Goal: Information Seeking & Learning: Learn about a topic

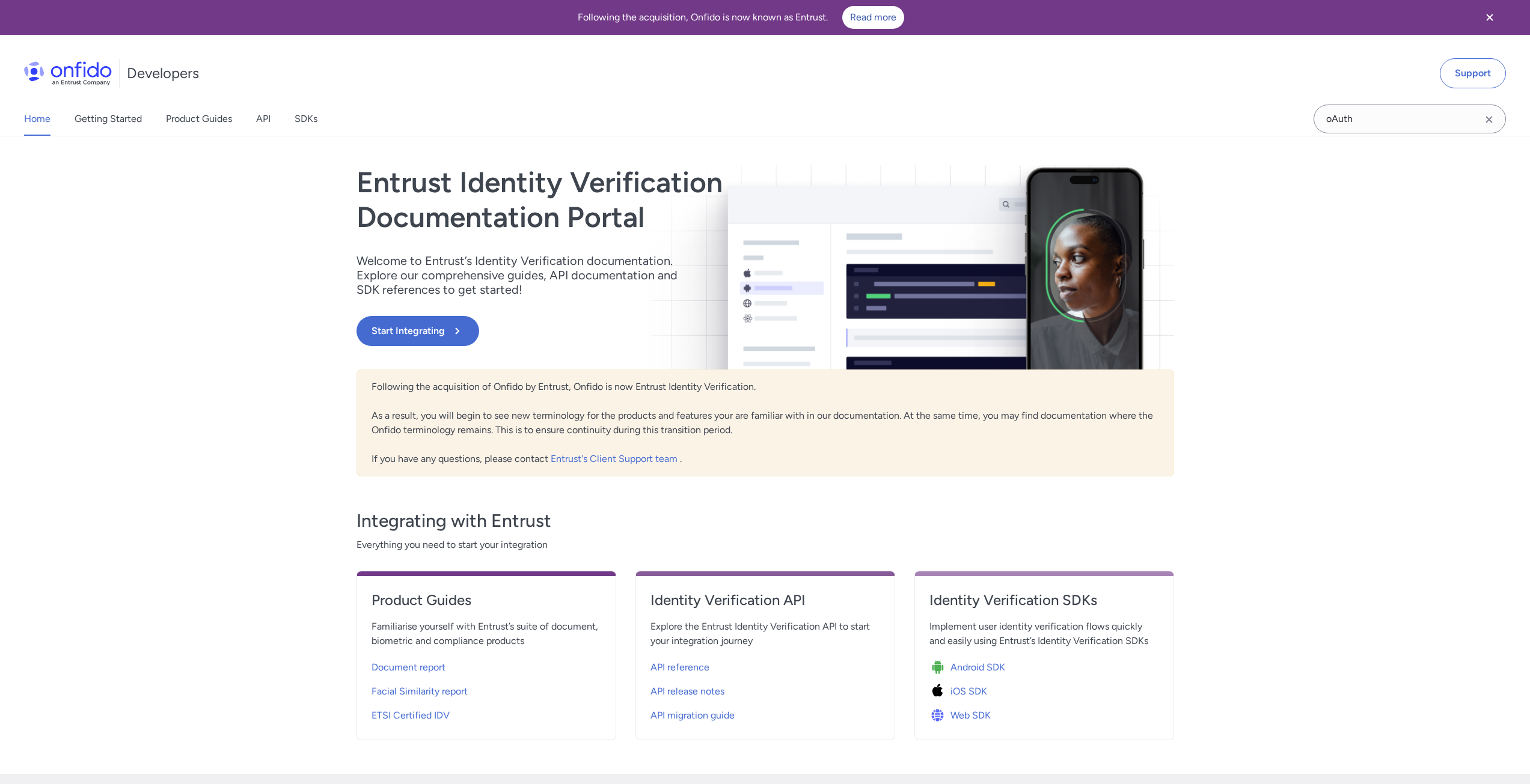
click at [269, 119] on link "API" at bounding box center [263, 119] width 14 height 33
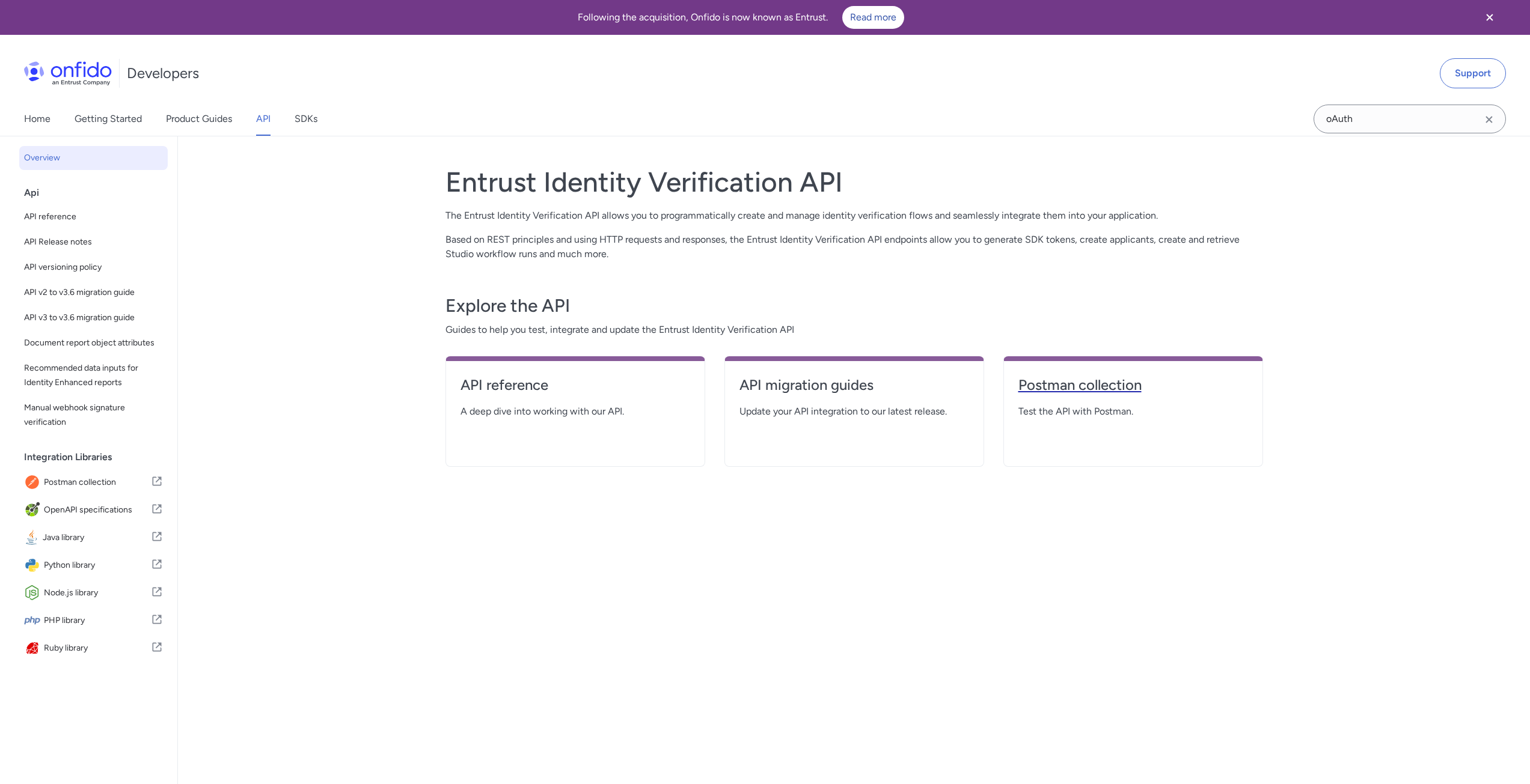
click at [1055, 386] on h4 "Postman collection" at bounding box center [1133, 385] width 230 height 19
click at [524, 381] on h4 "API reference" at bounding box center [575, 385] width 230 height 19
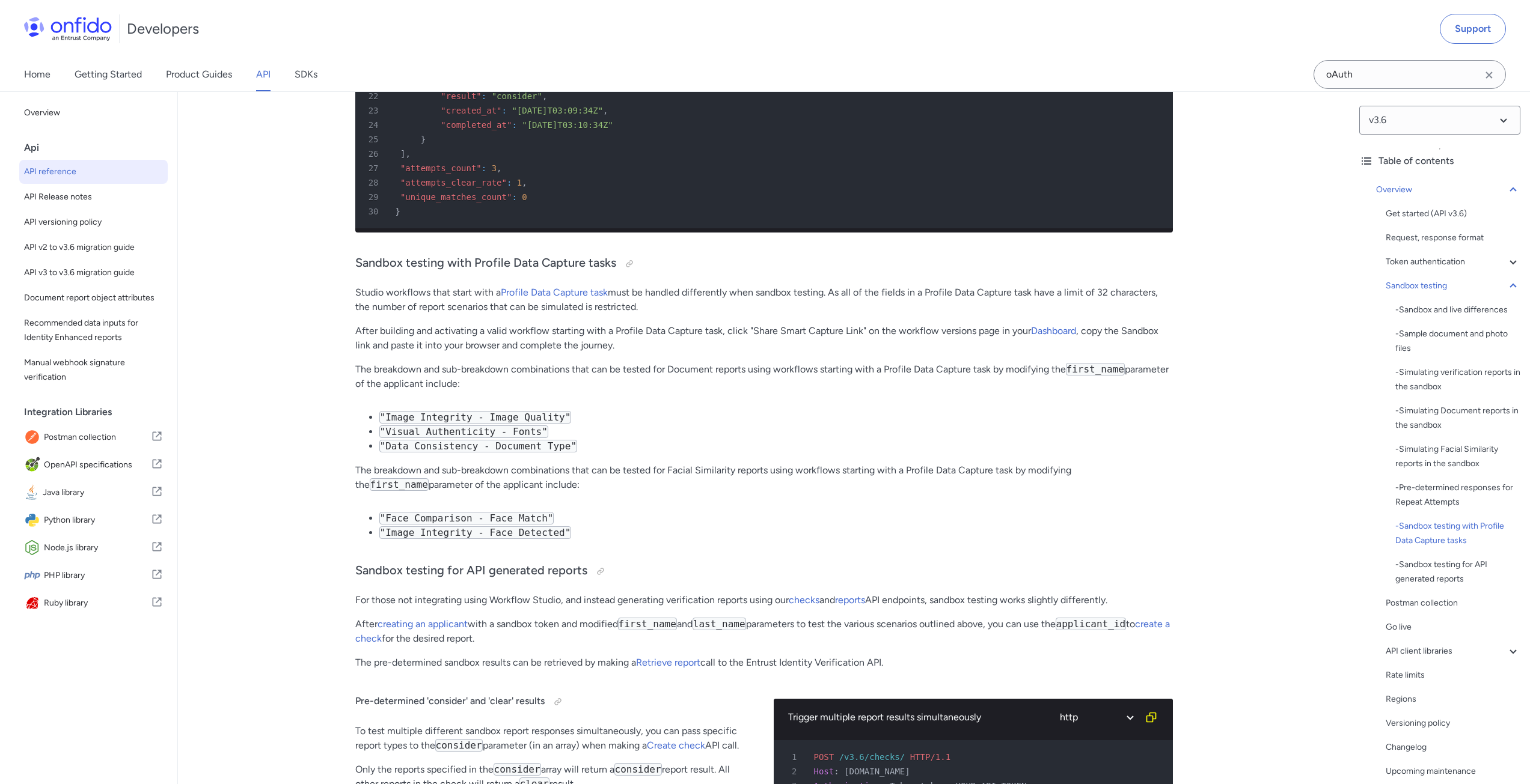
scroll to position [7028, 0]
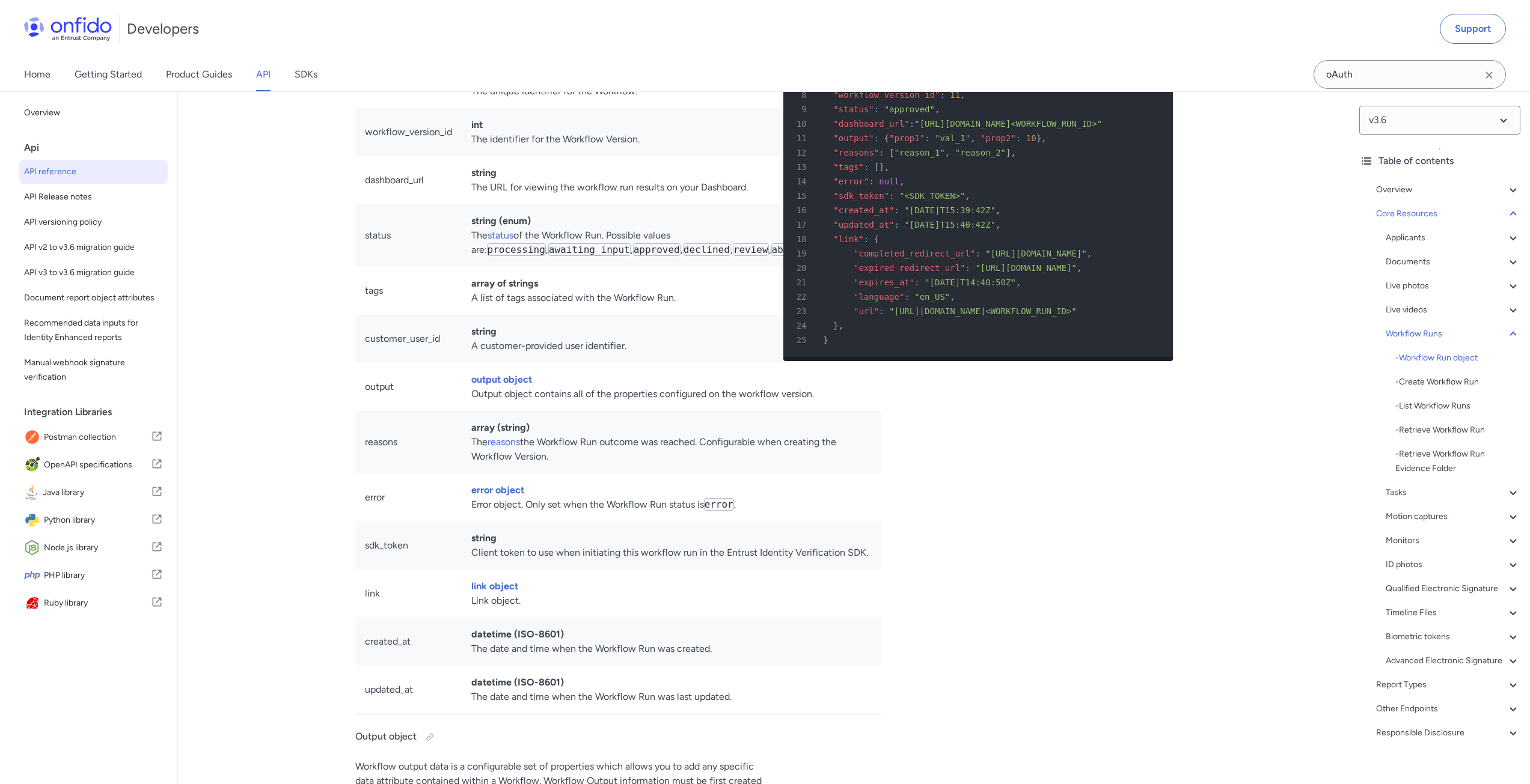
scroll to position [27485, 0]
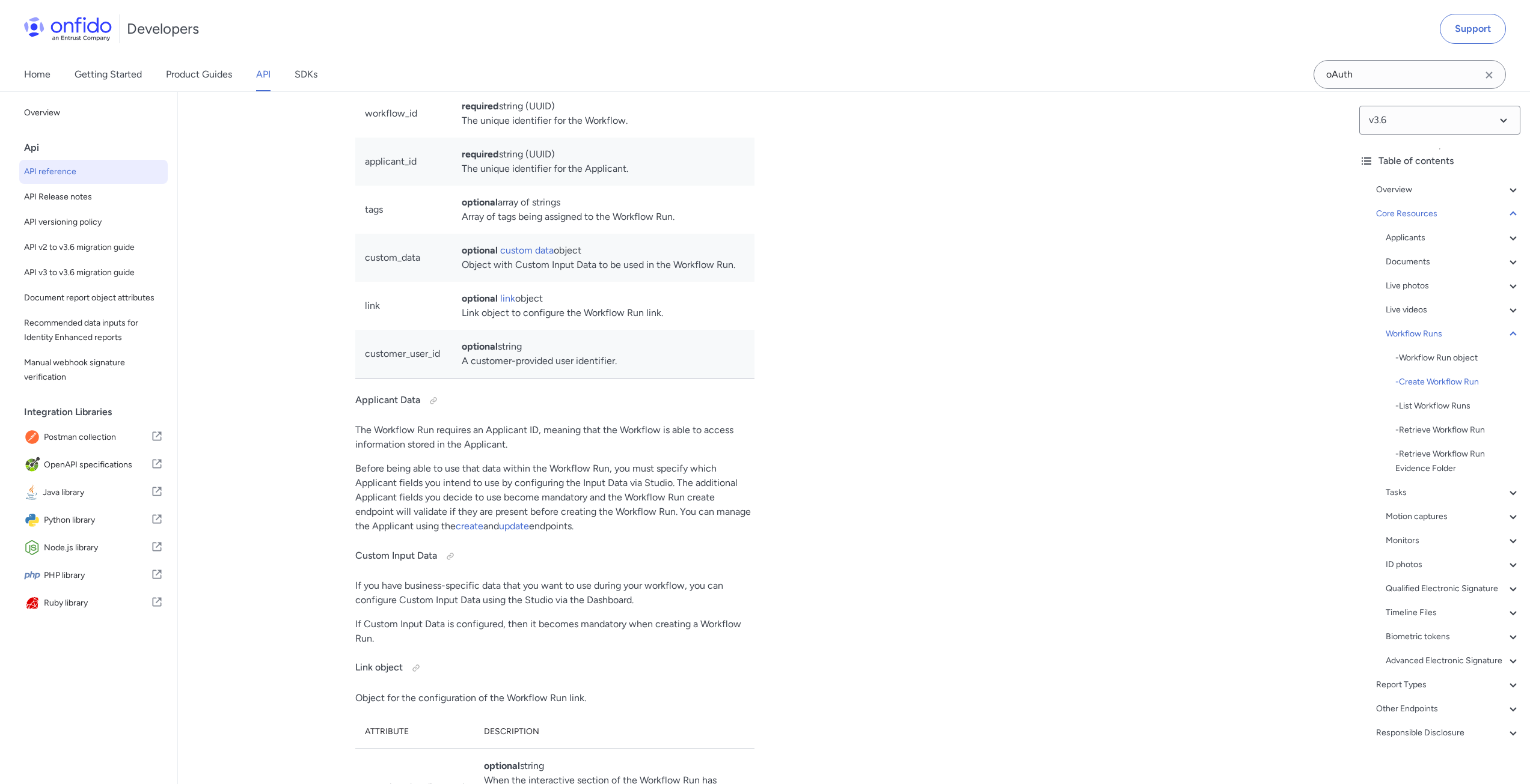
scroll to position [27725, 0]
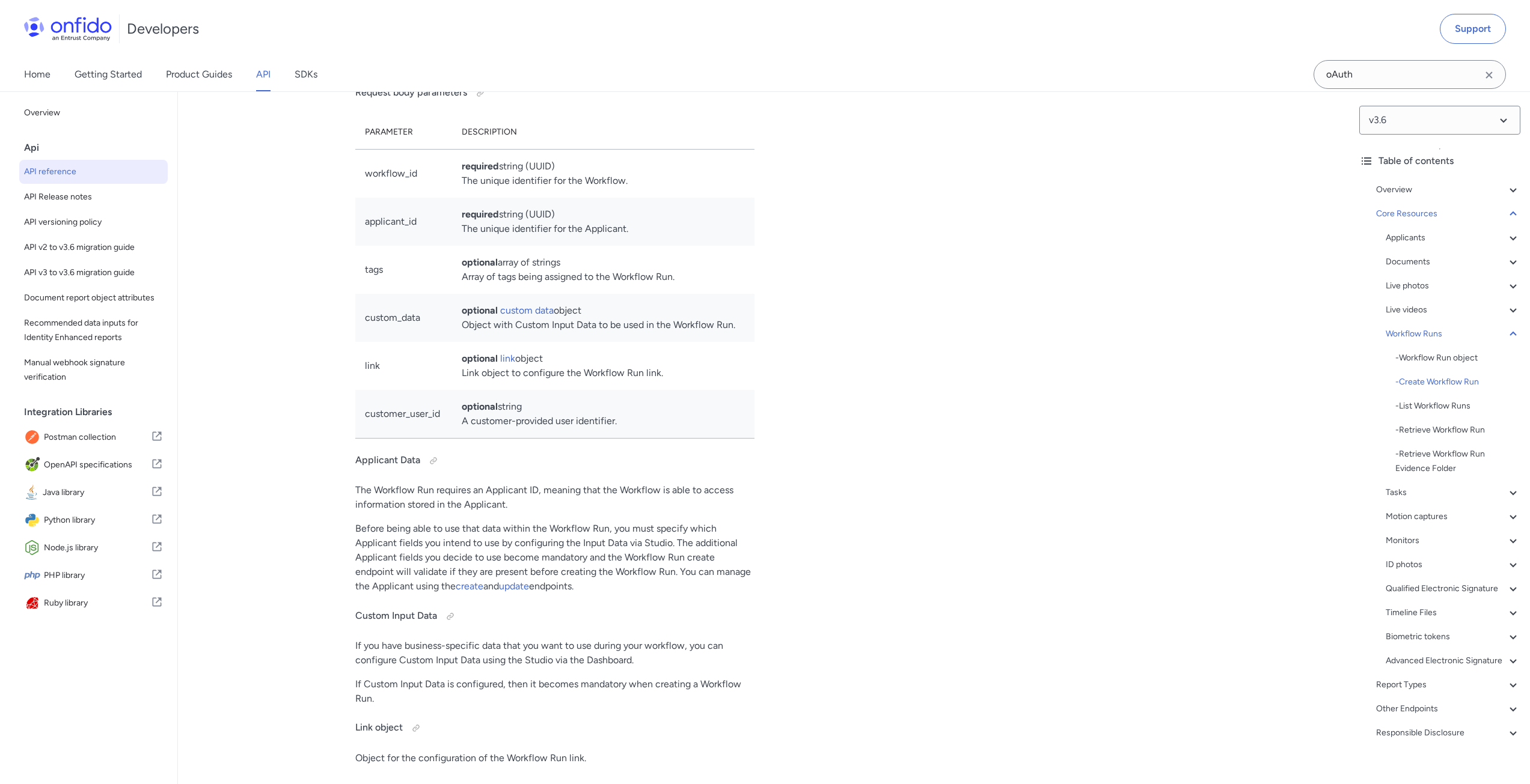
click at [47, 80] on link "Home" at bounding box center [37, 74] width 27 height 33
